Goal: Information Seeking & Learning: Learn about a topic

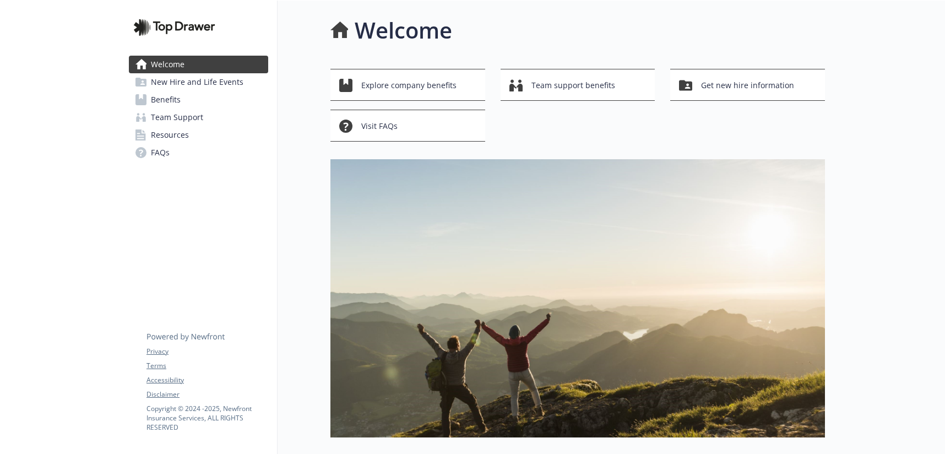
click at [199, 100] on link "Benefits" at bounding box center [198, 100] width 139 height 18
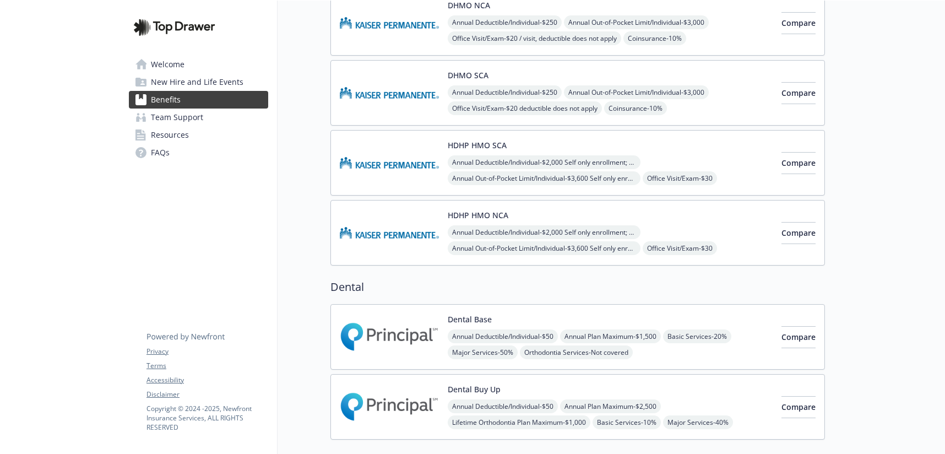
scroll to position [547, 0]
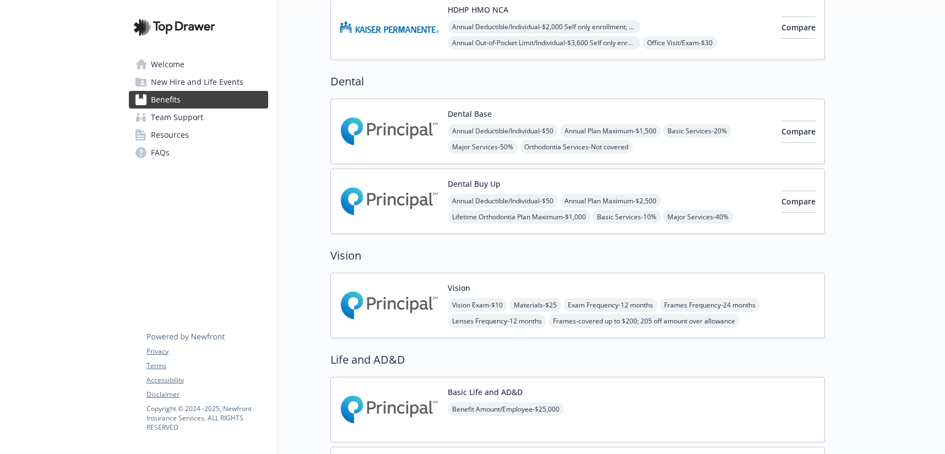
click at [678, 290] on div "Vision Vision Exam - $10 Materials - $25 Exam Frequency - 12 months Frames Freq…" at bounding box center [632, 305] width 368 height 47
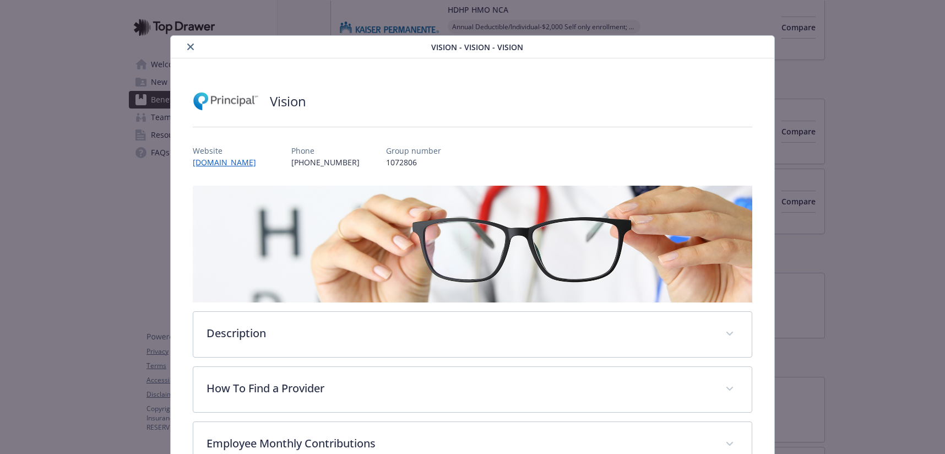
click at [187, 47] on icon "close" at bounding box center [190, 46] width 7 height 7
